Goal: Task Accomplishment & Management: Use online tool/utility

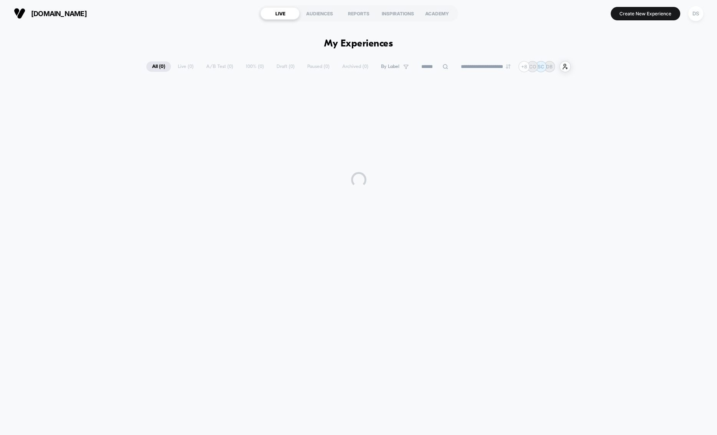
click at [417, 69] on input at bounding box center [434, 66] width 38 height 9
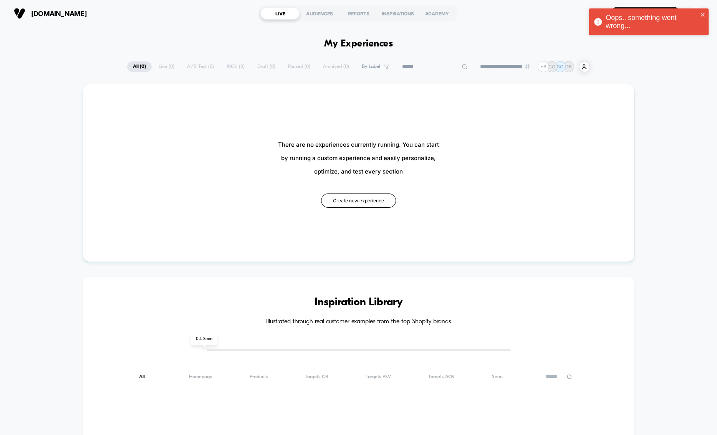
click at [417, 69] on input at bounding box center [434, 66] width 77 height 9
click at [415, 67] on input at bounding box center [434, 66] width 77 height 9
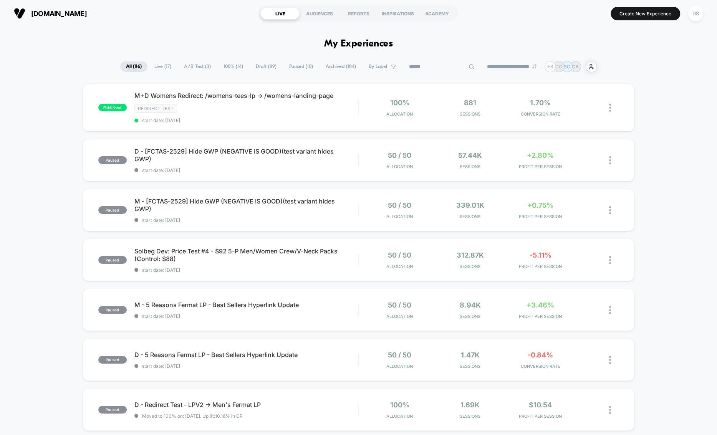
click at [426, 63] on input at bounding box center [441, 66] width 77 height 9
click at [426, 64] on input at bounding box center [441, 66] width 77 height 9
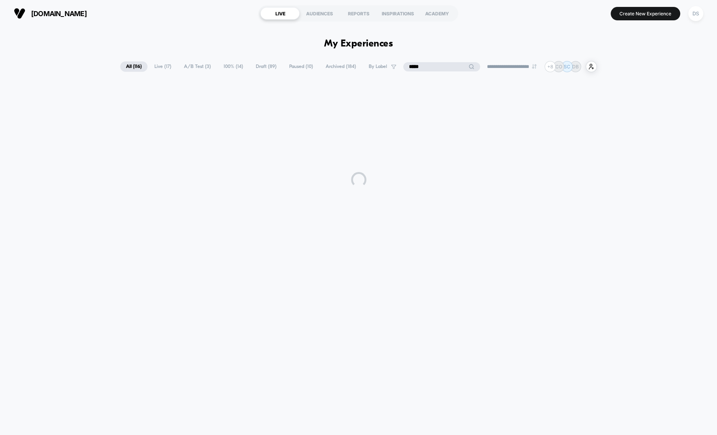
type input "******"
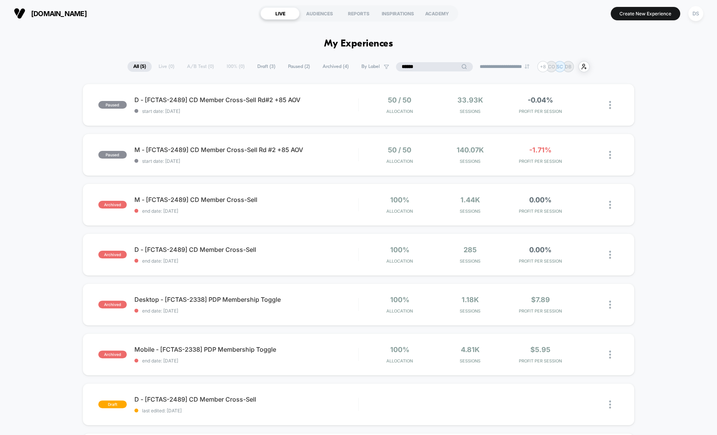
click at [404, 69] on input "******" at bounding box center [434, 66] width 77 height 9
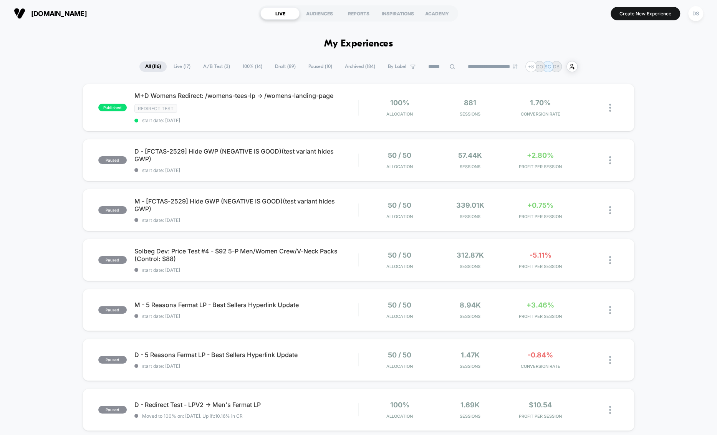
click at [168, 68] on span "Live ( 17 )" at bounding box center [182, 66] width 28 height 10
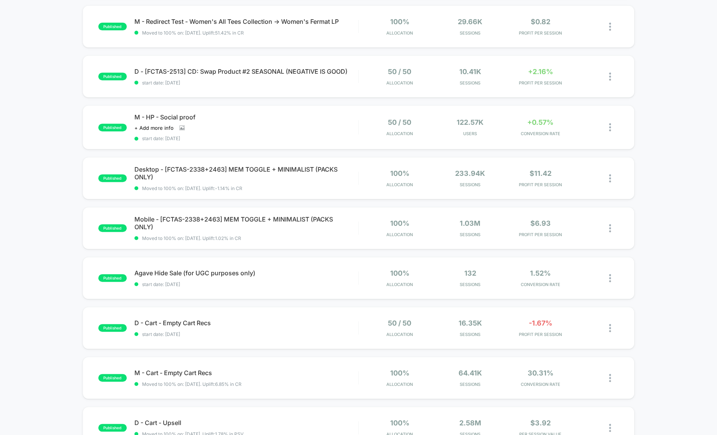
scroll to position [235, 0]
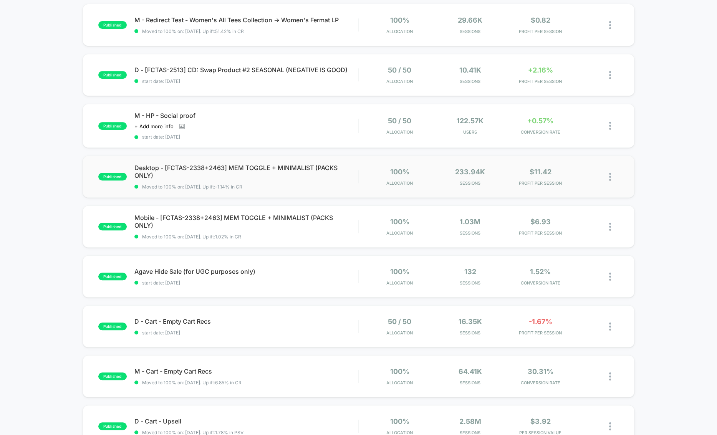
click at [610, 175] on img at bounding box center [610, 177] width 2 height 8
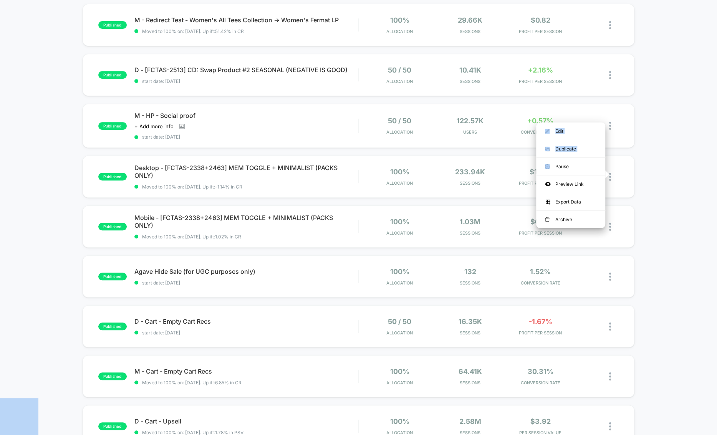
drag, startPoint x: 579, startPoint y: 162, endPoint x: 639, endPoint y: 169, distance: 60.3
click at [639, 169] on body "**********" at bounding box center [358, 217] width 717 height 435
click at [611, 174] on div at bounding box center [614, 177] width 10 height 18
click at [576, 133] on div "Edit" at bounding box center [570, 130] width 69 height 17
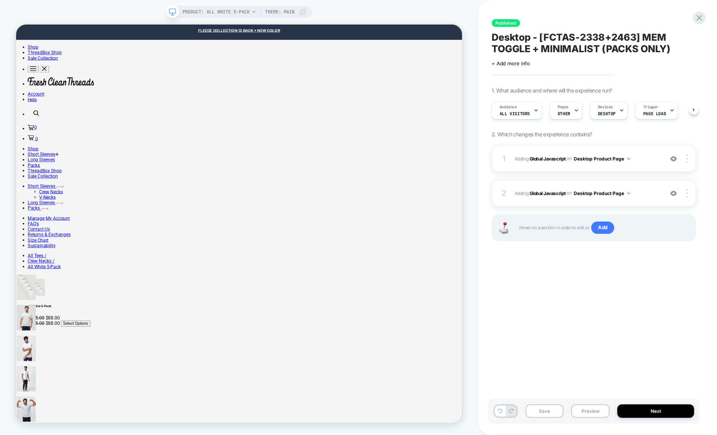
scroll to position [0, 0]
click at [559, 106] on span "Pages" at bounding box center [562, 106] width 11 height 5
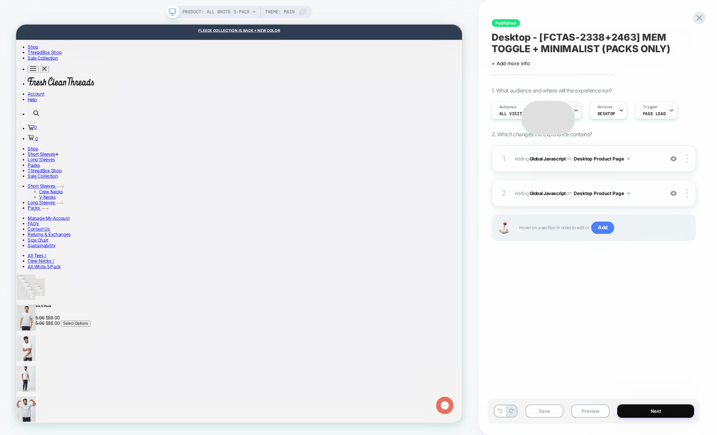
scroll to position [0, 0]
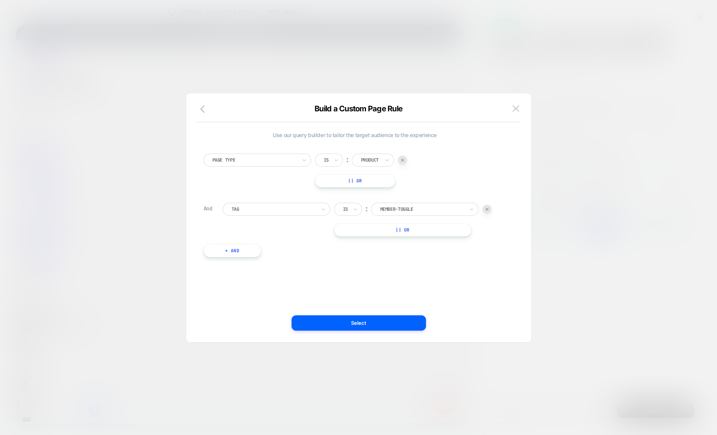
click at [250, 252] on button "+ And" at bounding box center [232, 250] width 58 height 13
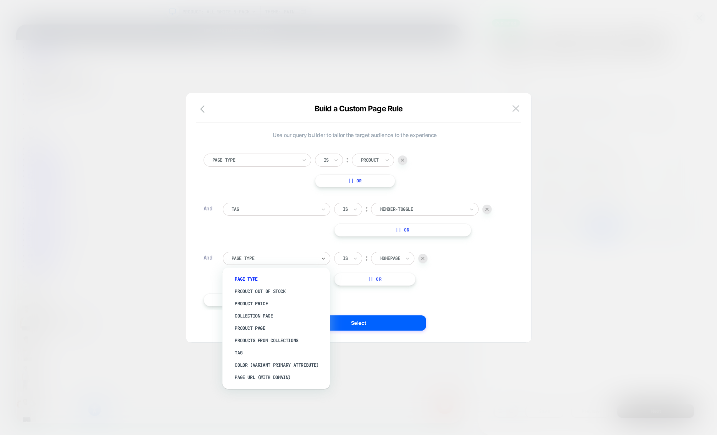
click at [286, 260] on div at bounding box center [274, 258] width 84 height 7
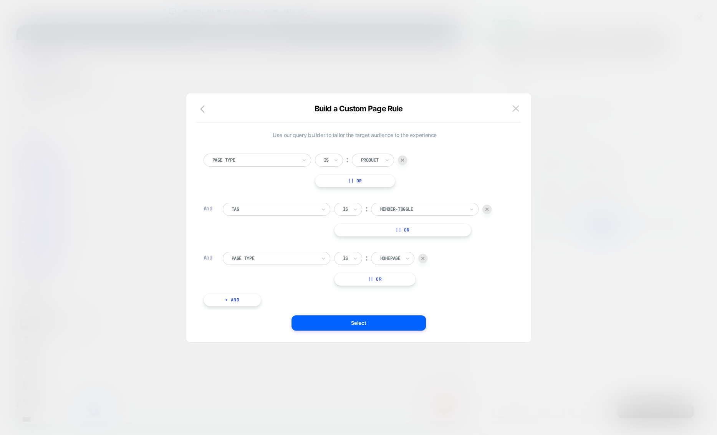
click at [424, 257] on img at bounding box center [422, 258] width 3 height 3
